Goal: Navigation & Orientation: Understand site structure

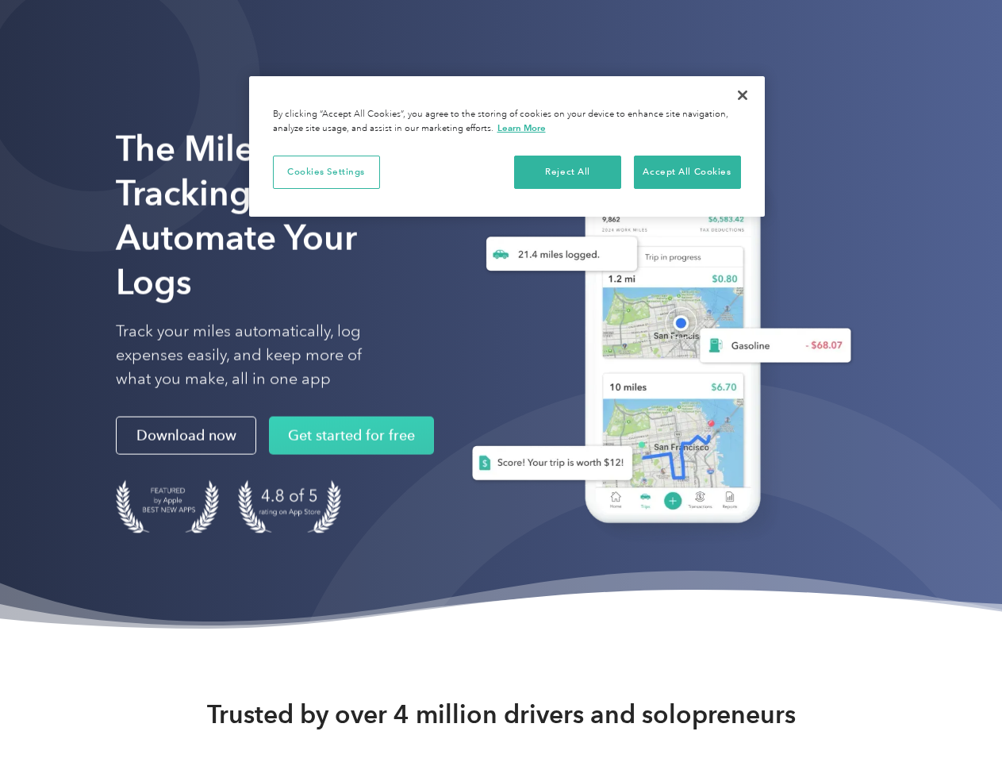
click at [326, 171] on button "Cookies Settings" at bounding box center [326, 172] width 107 height 33
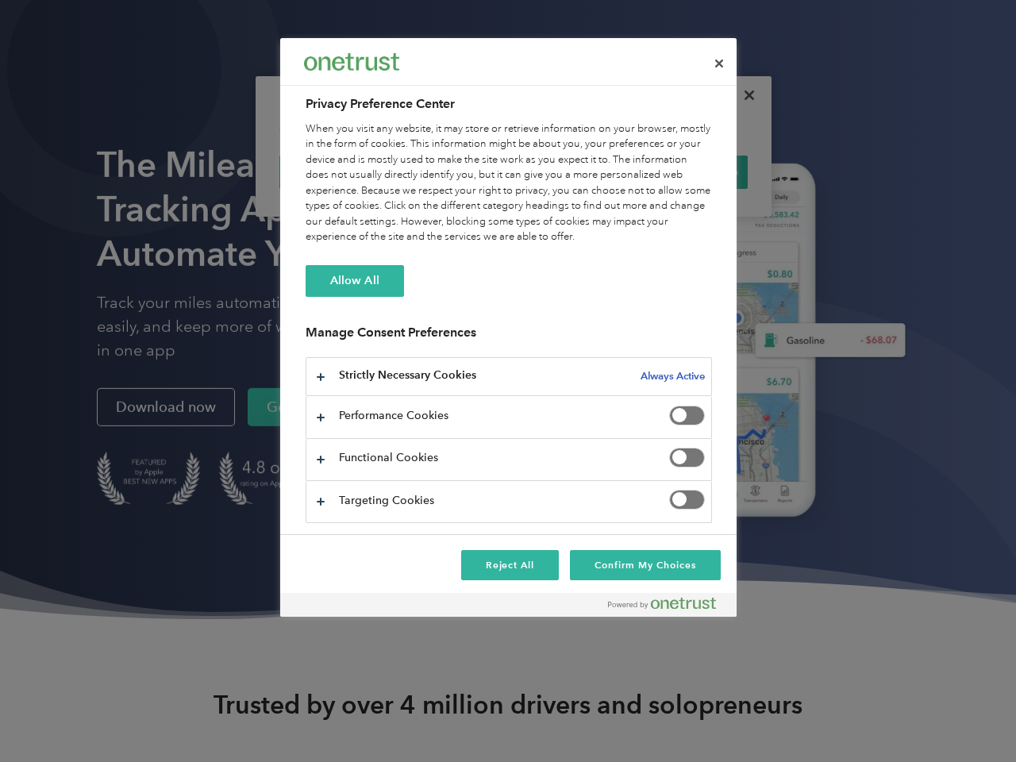
click at [568, 171] on div "When you visit any website, it may store or retrieve information on your browse…" at bounding box center [509, 183] width 406 height 124
click at [687, 171] on div "When you visit any website, it may store or retrieve information on your browse…" at bounding box center [509, 183] width 406 height 124
click at [743, 95] on div at bounding box center [508, 381] width 1016 height 762
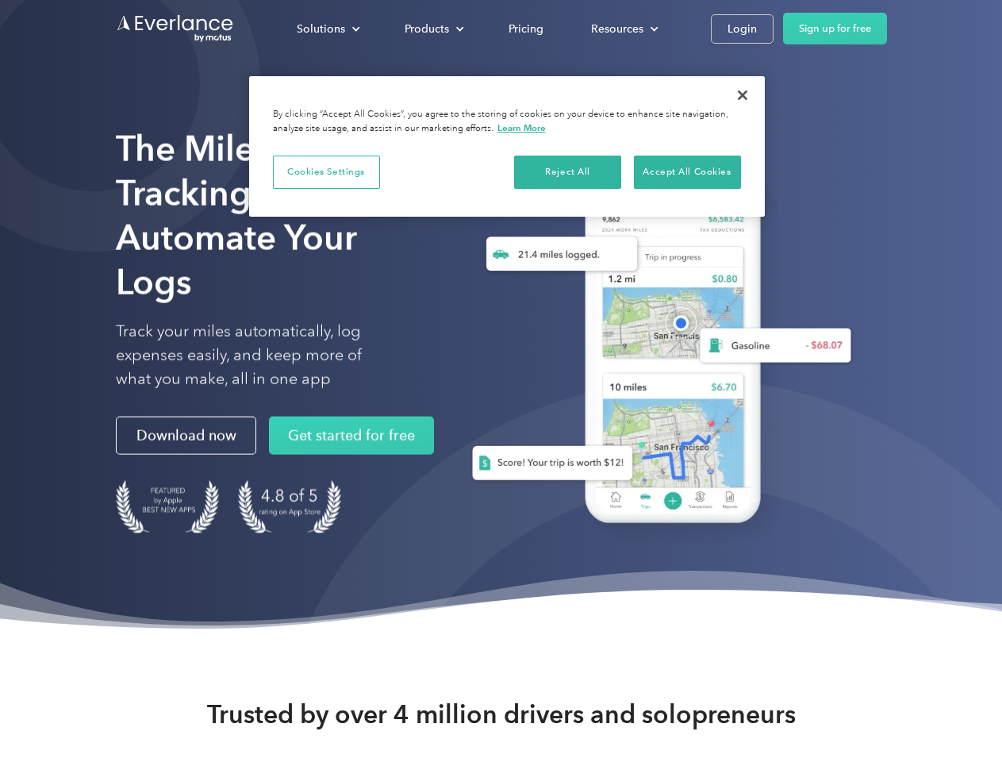
click at [328, 29] on div "Solutions" at bounding box center [321, 29] width 48 height 20
click at [433, 29] on div "Products" at bounding box center [427, 29] width 44 height 20
click at [623, 29] on div "Resources" at bounding box center [617, 29] width 52 height 20
